Goal: Task Accomplishment & Management: Use online tool/utility

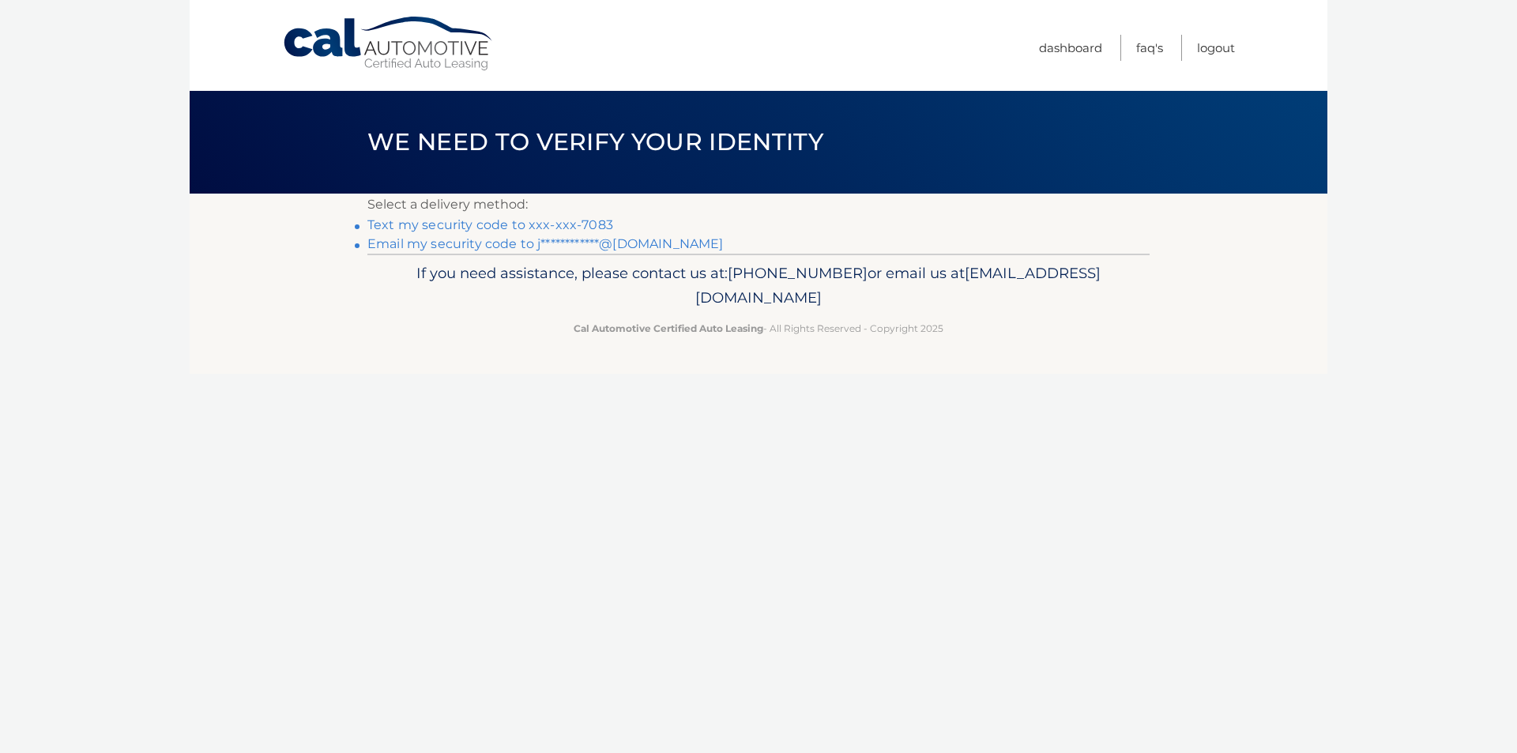
click at [587, 216] on li "Text my security code to xxx-xxx-7083" at bounding box center [758, 225] width 782 height 19
click at [588, 228] on link "Text my security code to xxx-xxx-7083" at bounding box center [490, 224] width 246 height 15
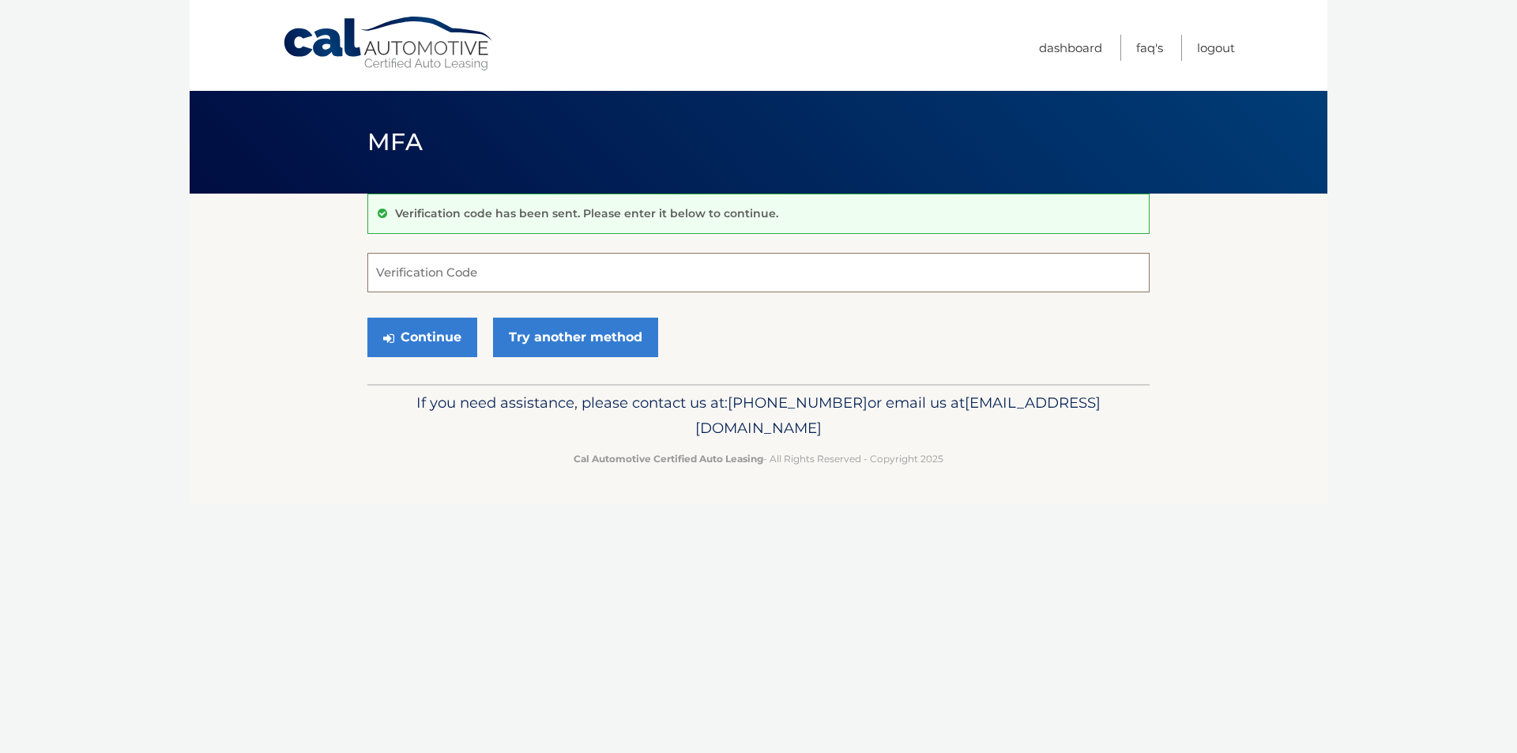
click at [480, 274] on input "Verification Code" at bounding box center [758, 272] width 782 height 39
type input "652955"
click at [412, 333] on button "Continue" at bounding box center [422, 337] width 110 height 39
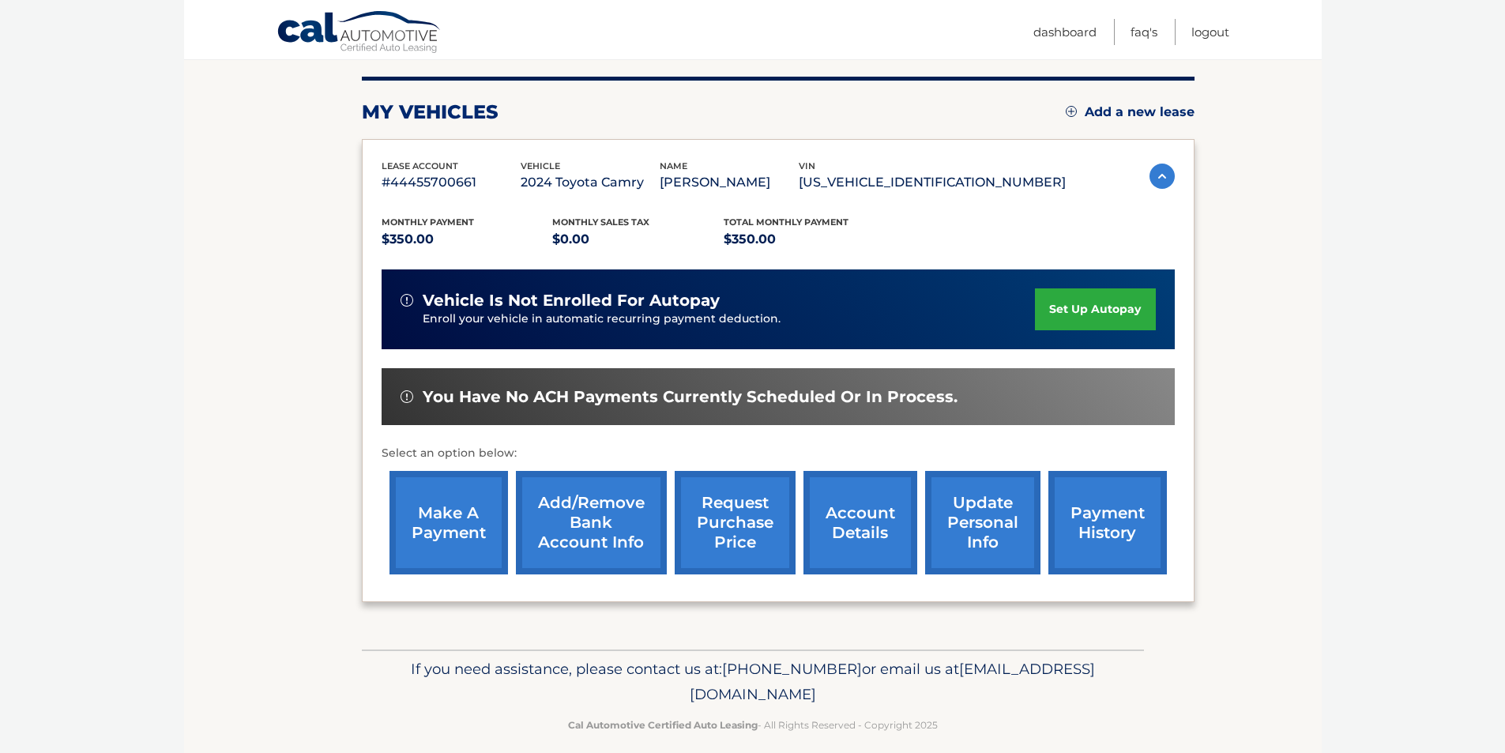
scroll to position [205, 0]
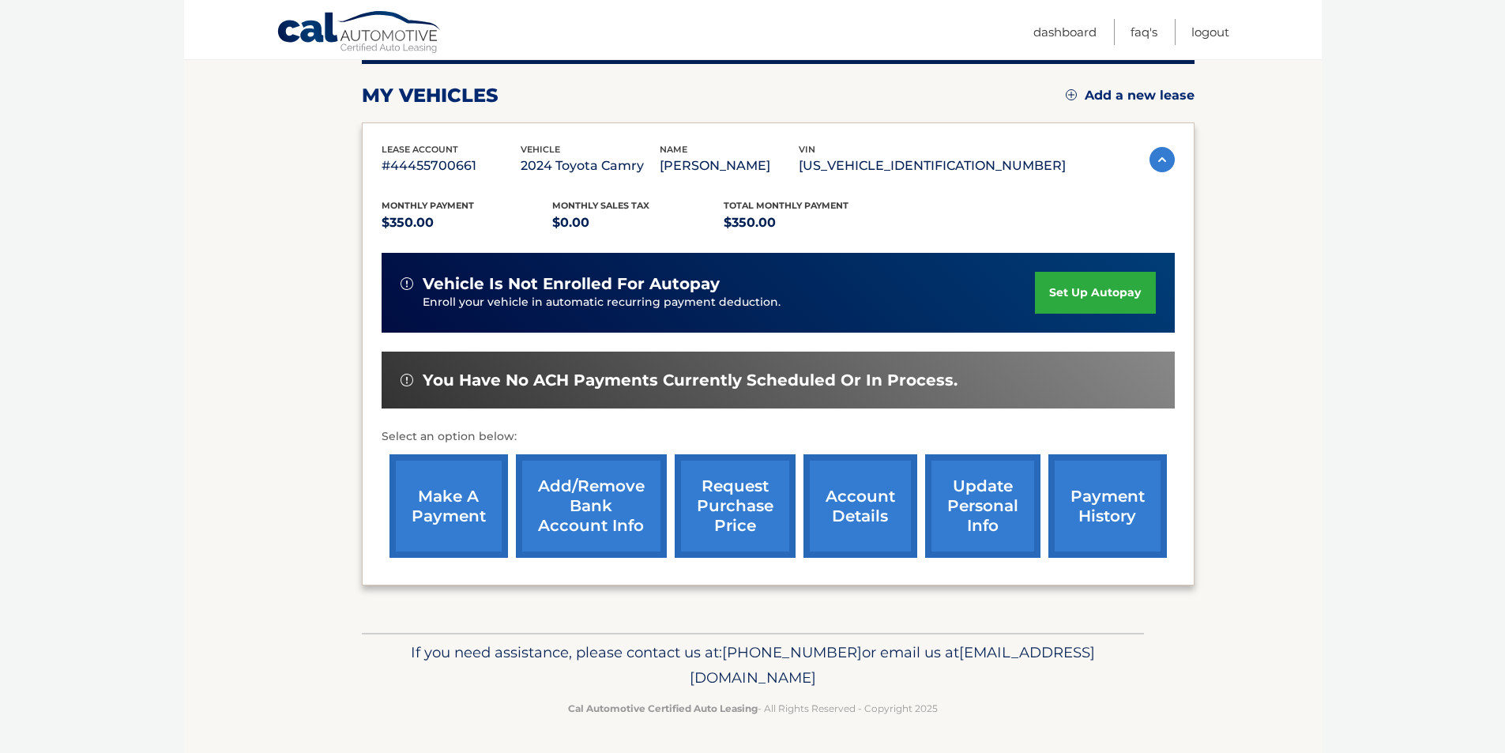
click at [461, 502] on link "make a payment" at bounding box center [448, 505] width 118 height 103
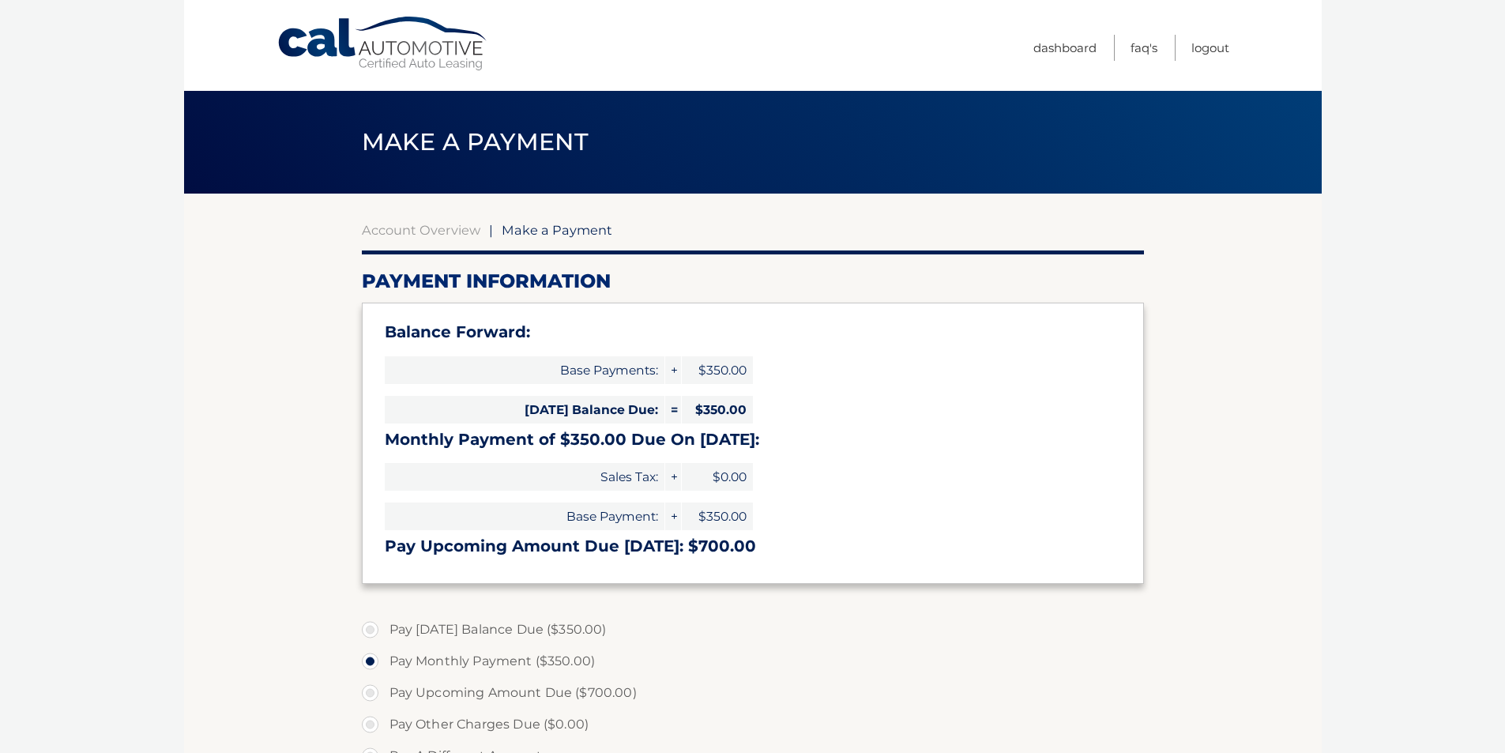
select select "NTE1Y2VkNjMtZTBhOS00Mzc1LTkyNTMtMGYwMDUzYmE4YzM2"
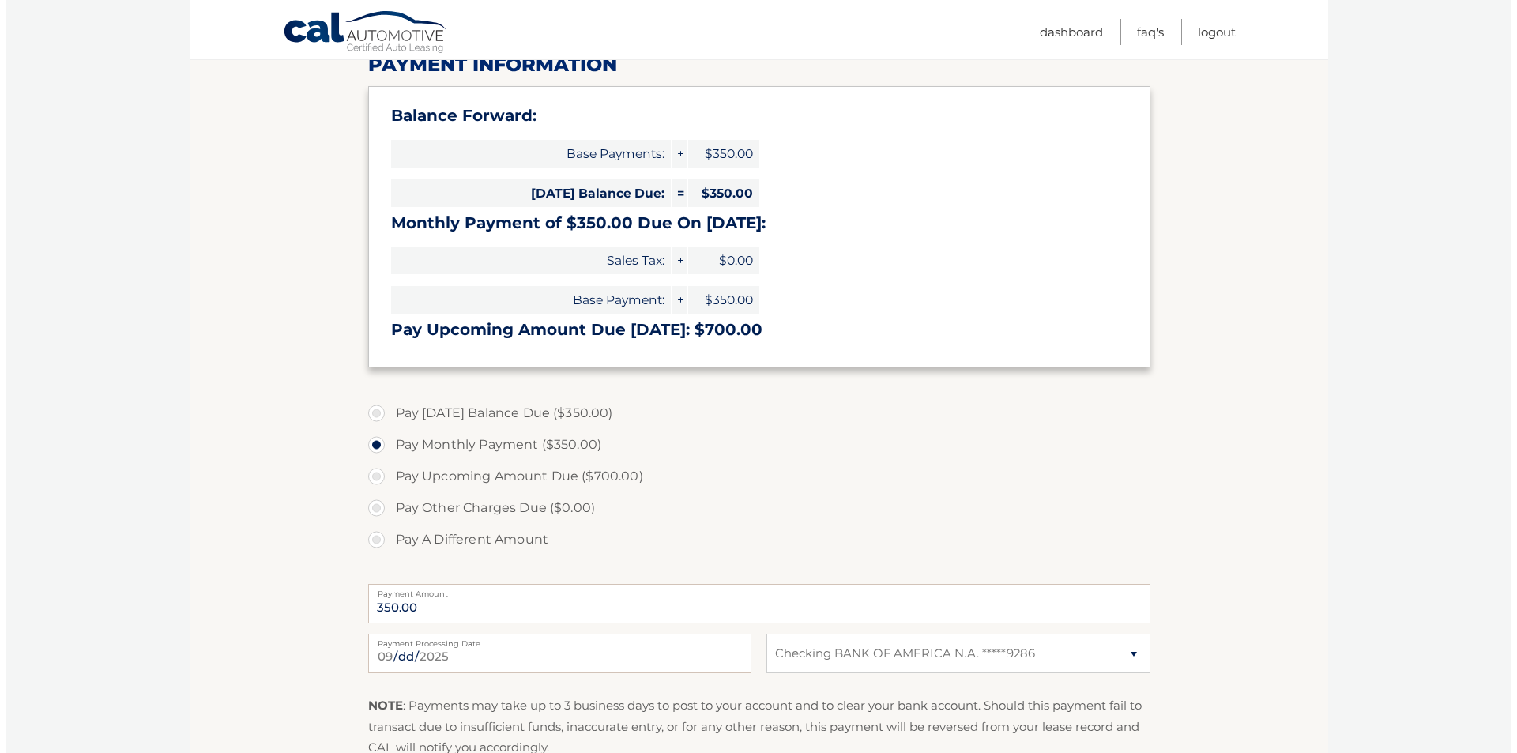
scroll to position [395, 0]
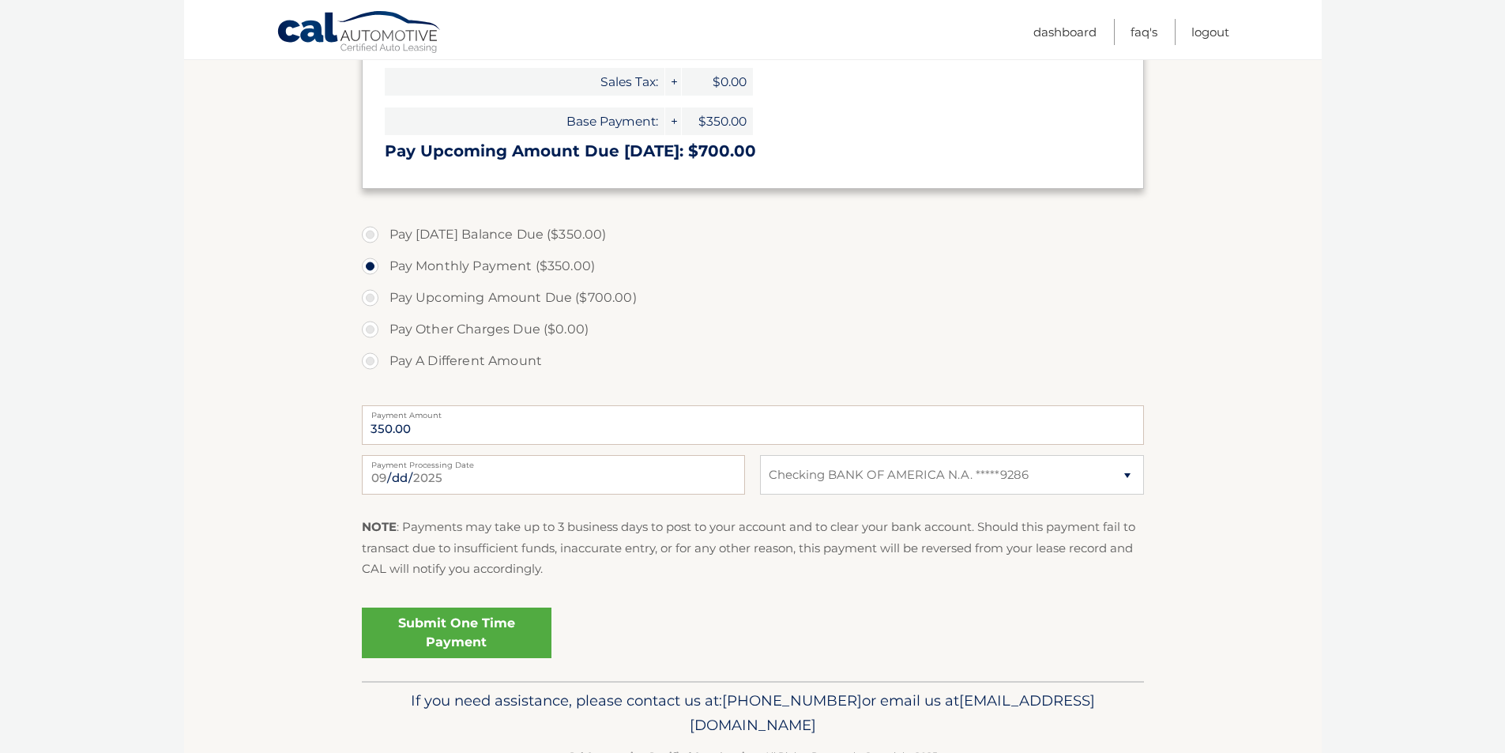
click at [481, 630] on link "Submit One Time Payment" at bounding box center [457, 632] width 190 height 51
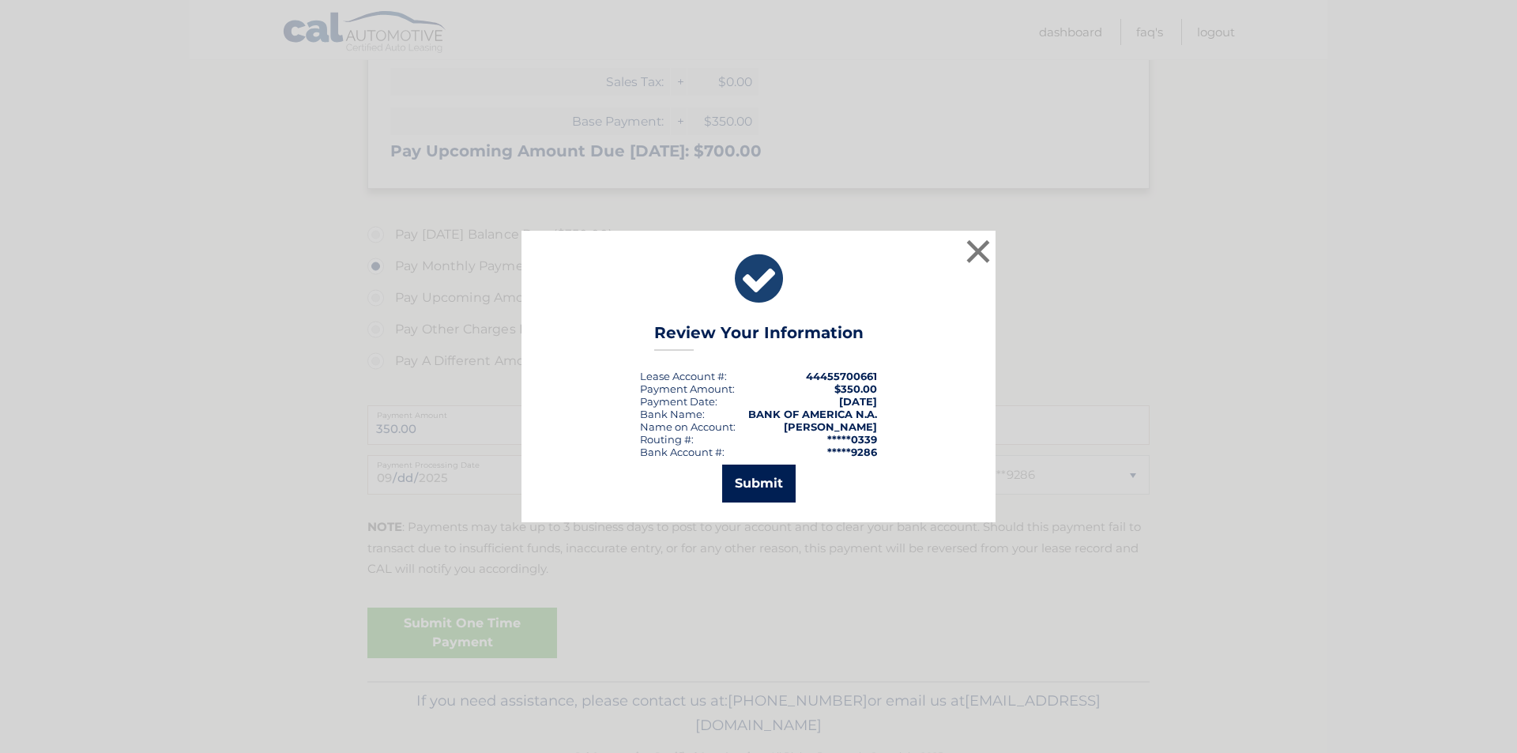
click at [765, 487] on button "Submit" at bounding box center [758, 483] width 73 height 38
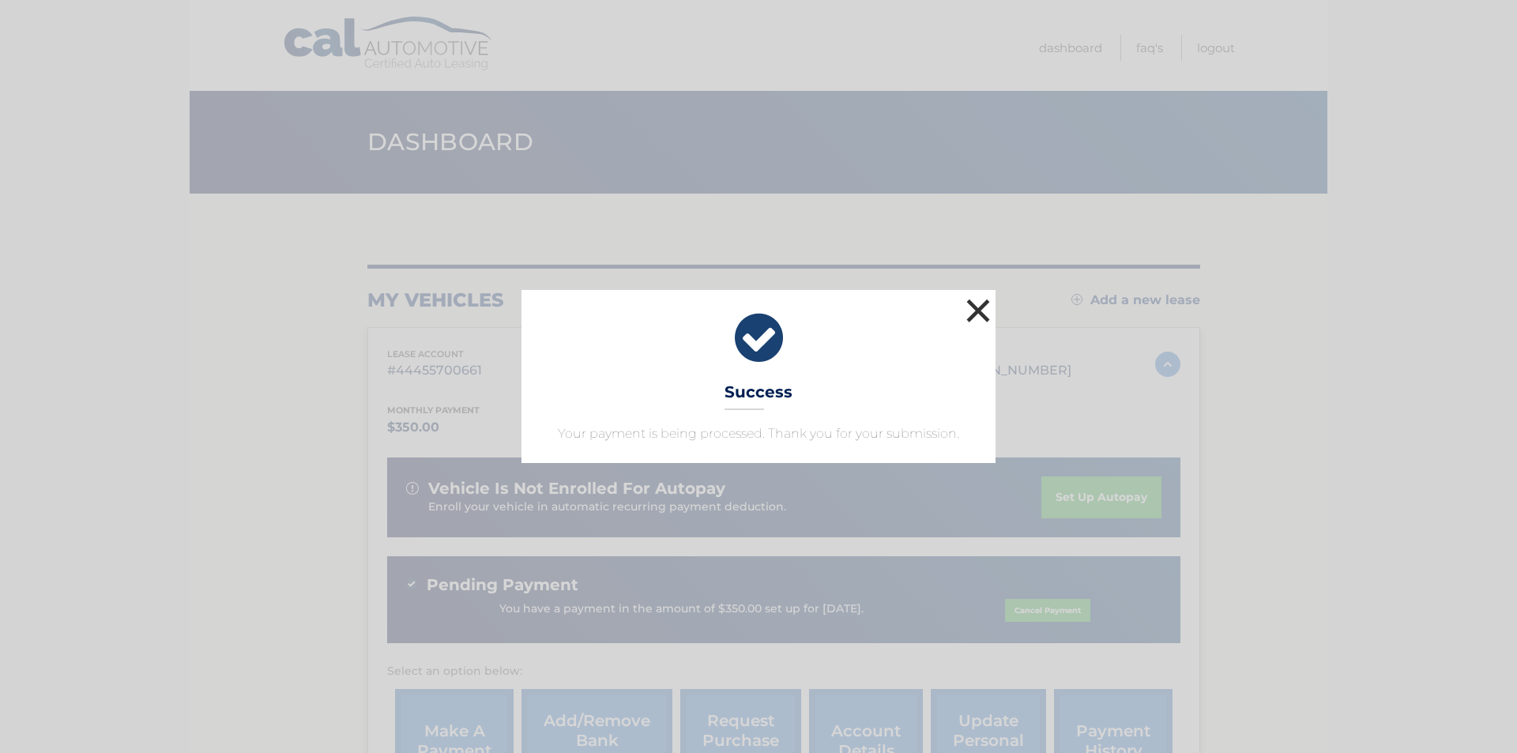
click at [976, 303] on button "×" at bounding box center [978, 311] width 32 height 32
